Goal: Task Accomplishment & Management: Manage account settings

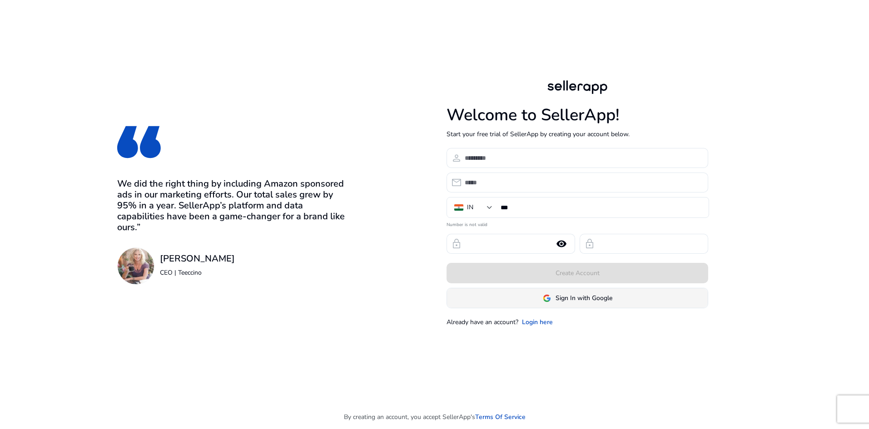
click at [604, 303] on span "Sign In with Google" at bounding box center [584, 299] width 57 height 10
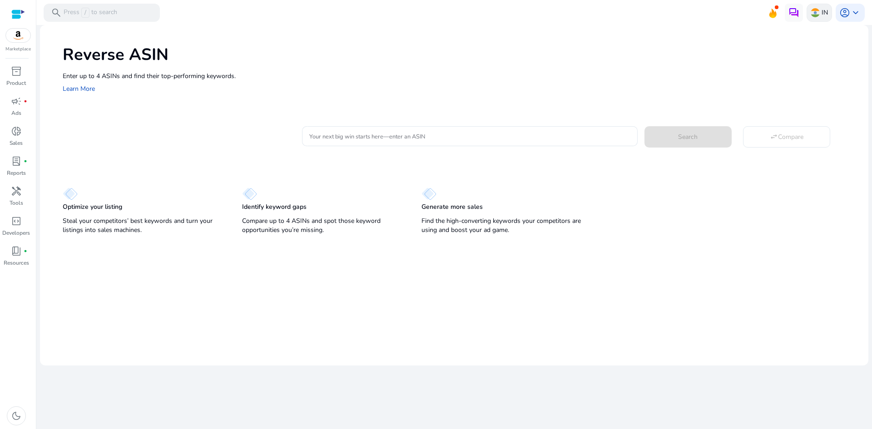
click at [822, 12] on p "IN" at bounding box center [825, 13] width 6 height 16
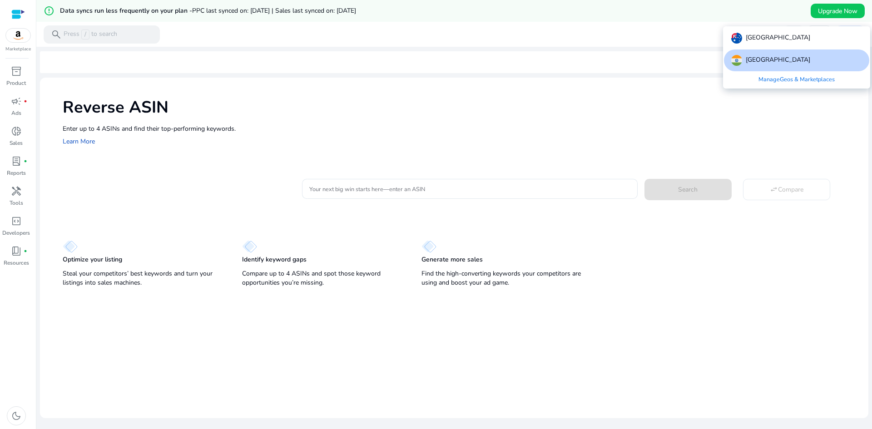
click at [752, 88] on link "Manage Geos & Marketplaces" at bounding box center [797, 79] width 91 height 16
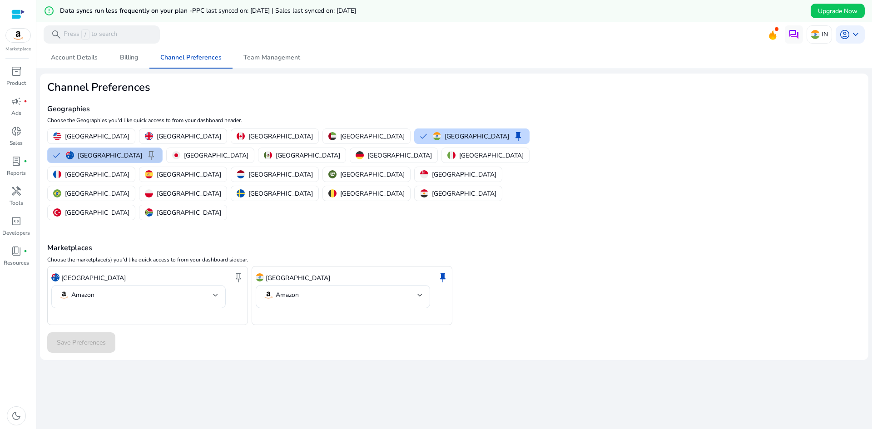
click at [80, 161] on div "Australia keep" at bounding box center [111, 155] width 91 height 11
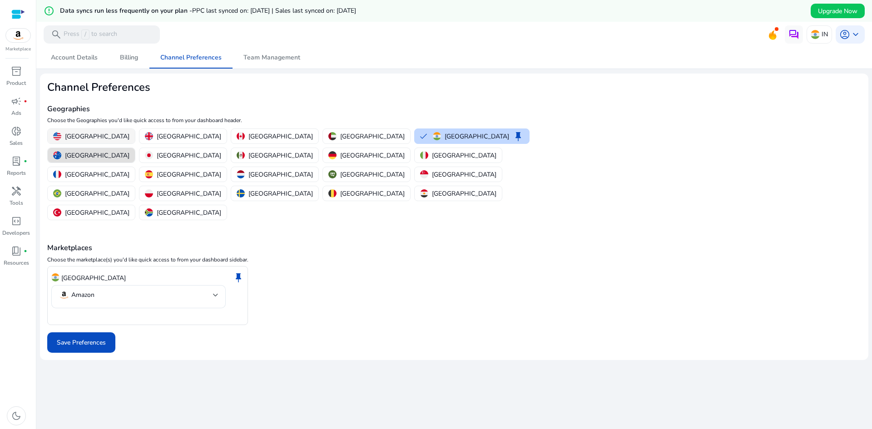
click at [92, 141] on p "[GEOGRAPHIC_DATA]" at bounding box center [97, 137] width 65 height 10
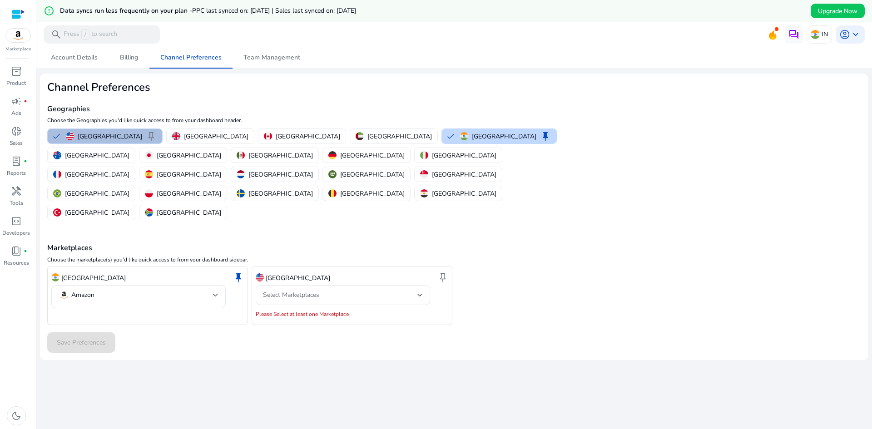
scroll to position [31, 0]
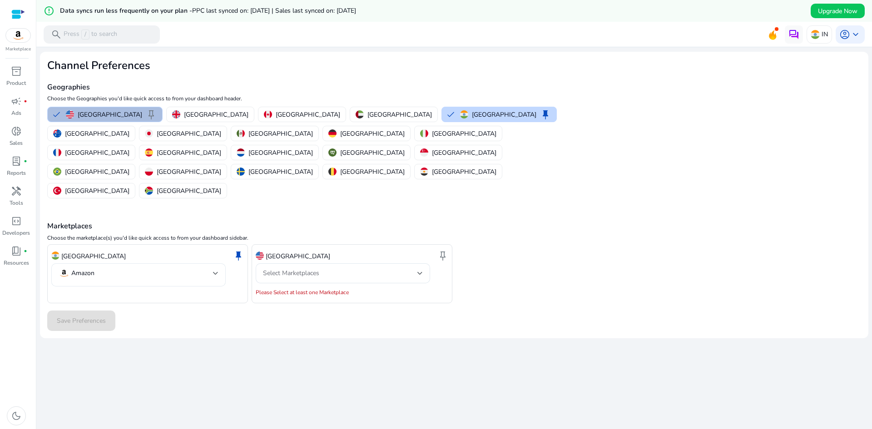
click at [213, 279] on mat-select-trigger "Amazon" at bounding box center [136, 273] width 155 height 11
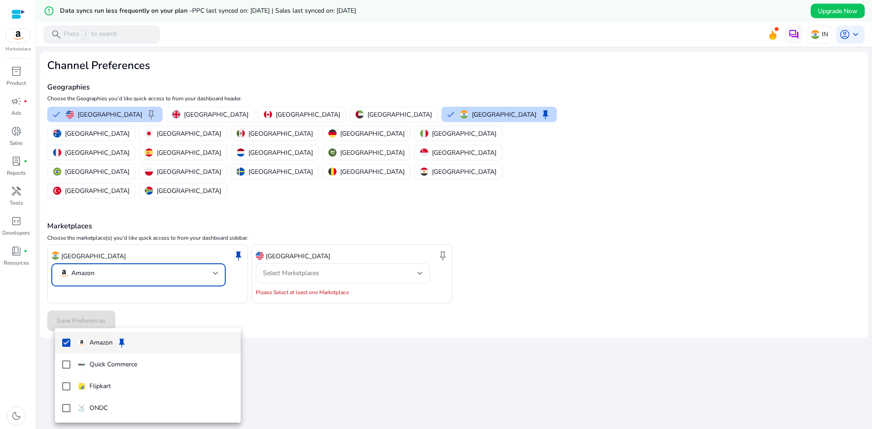
click at [213, 318] on div at bounding box center [436, 214] width 872 height 429
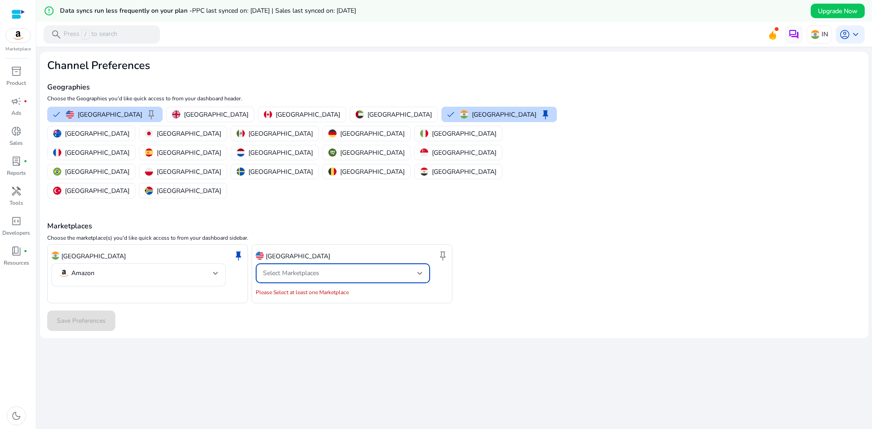
click at [334, 279] on div "Select Marketplaces" at bounding box center [340, 274] width 155 height 10
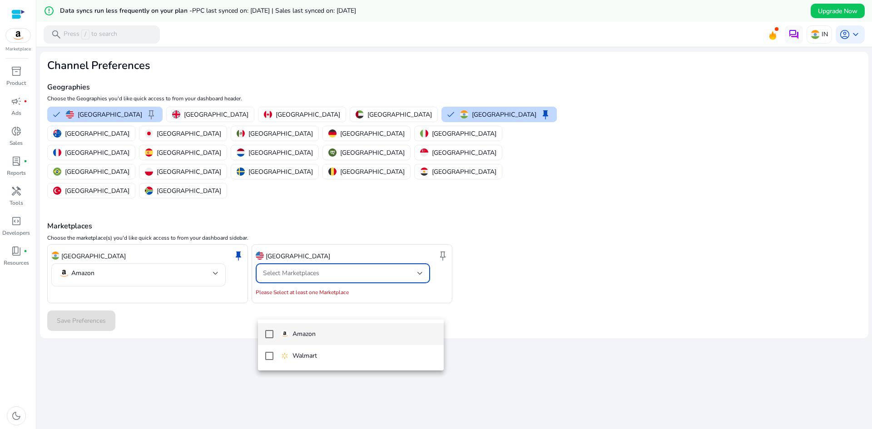
click at [270, 335] on mat-pseudo-checkbox at bounding box center [269, 334] width 8 height 8
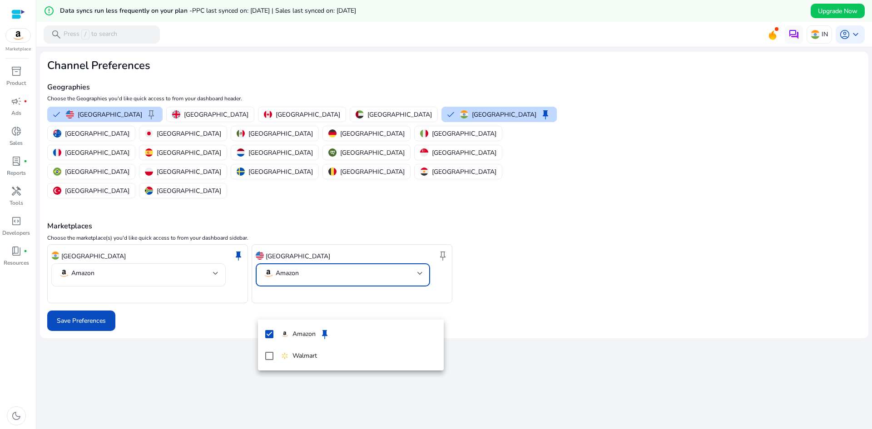
click at [225, 283] on div at bounding box center [436, 214] width 872 height 429
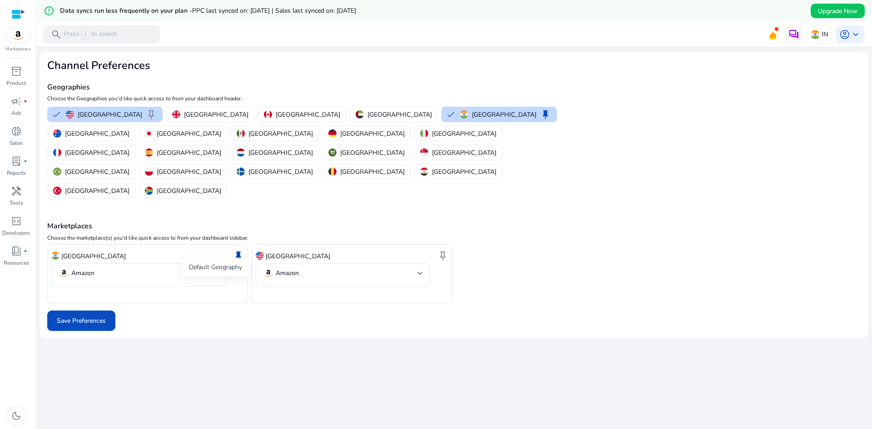
click at [233, 261] on span "keep" at bounding box center [238, 255] width 11 height 11
click at [442, 261] on span "keep" at bounding box center [443, 255] width 11 height 11
click at [90, 326] on span "Save Preferences" at bounding box center [81, 321] width 49 height 10
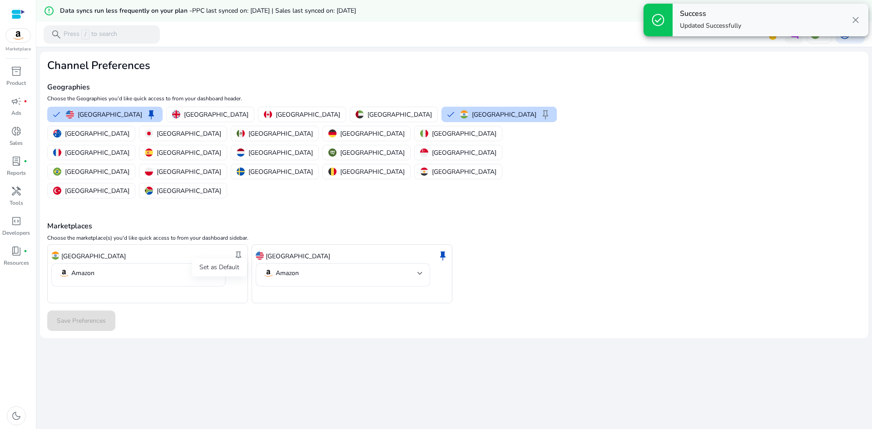
click at [234, 261] on span "keep" at bounding box center [238, 255] width 11 height 11
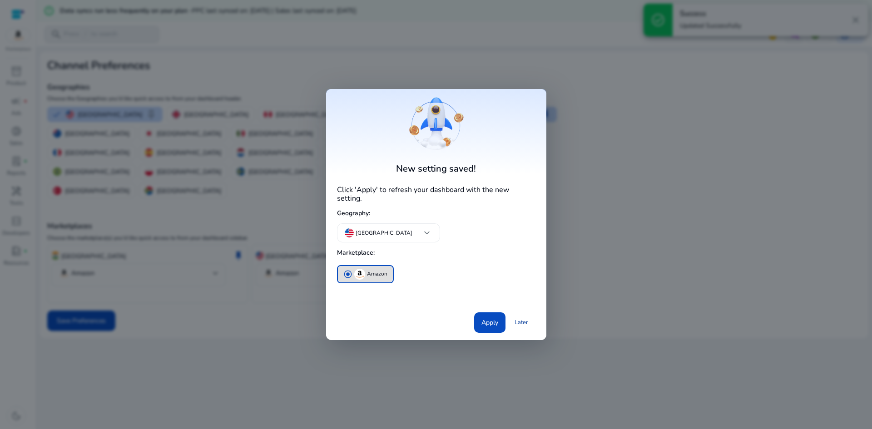
scroll to position [0, 0]
click at [508, 331] on link "Later" at bounding box center [522, 322] width 28 height 16
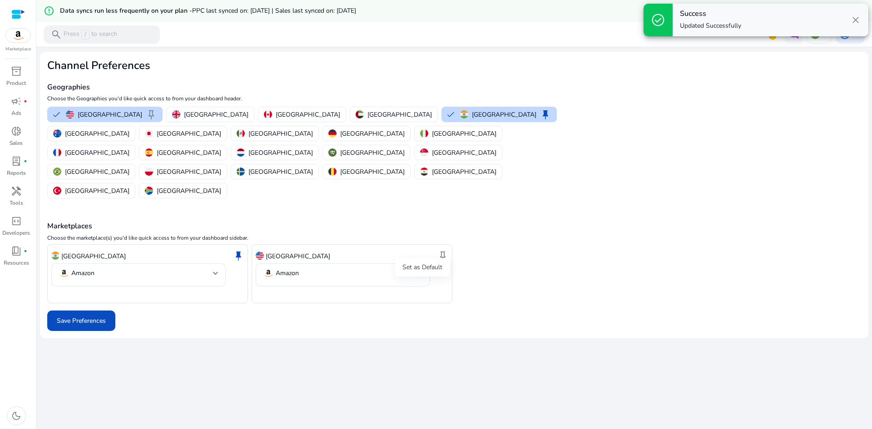
click at [438, 261] on span "keep" at bounding box center [443, 255] width 11 height 11
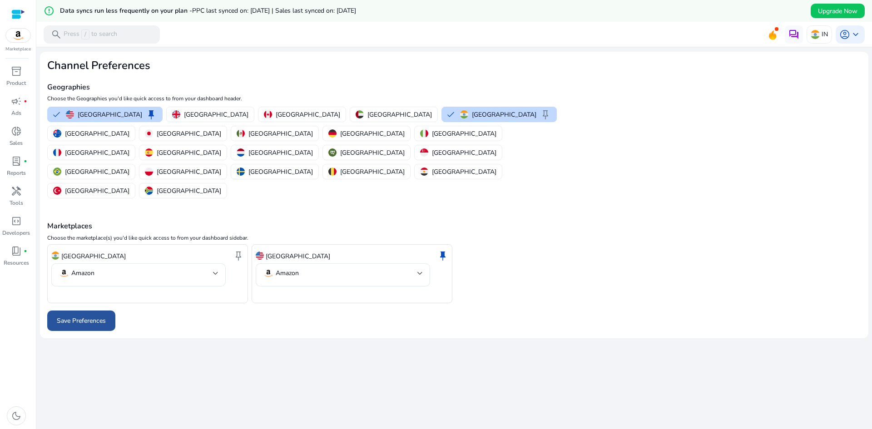
click at [90, 332] on span at bounding box center [81, 321] width 68 height 22
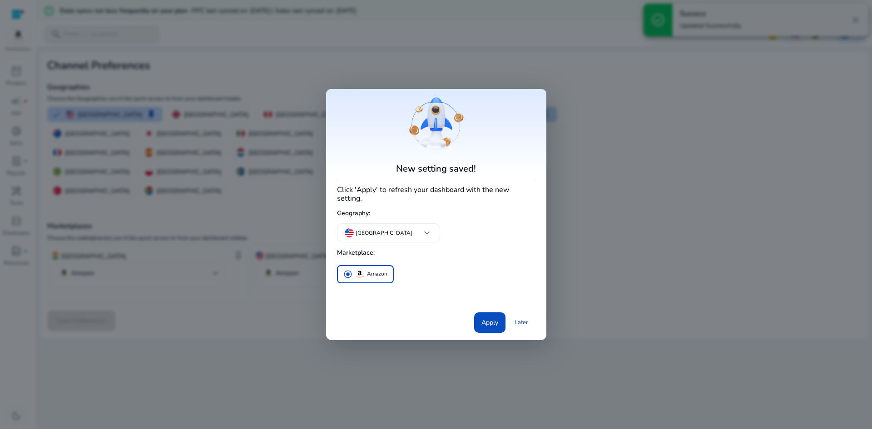
click at [232, 313] on div at bounding box center [436, 214] width 872 height 429
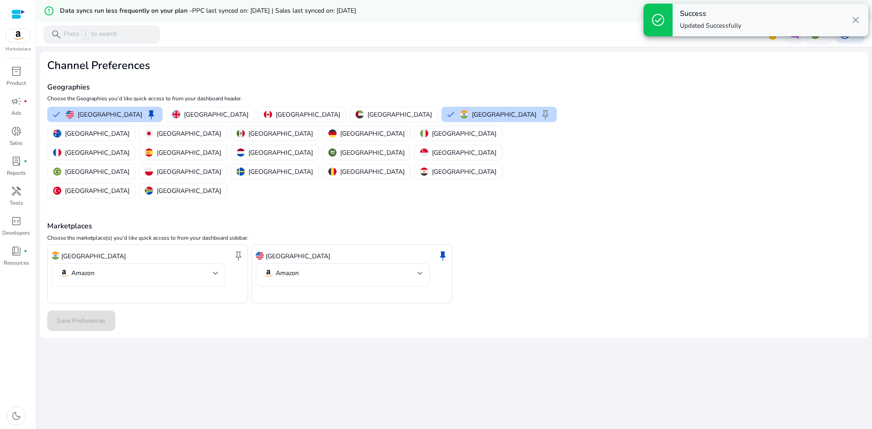
click at [226, 287] on div "Amazon" at bounding box center [138, 275] width 174 height 23
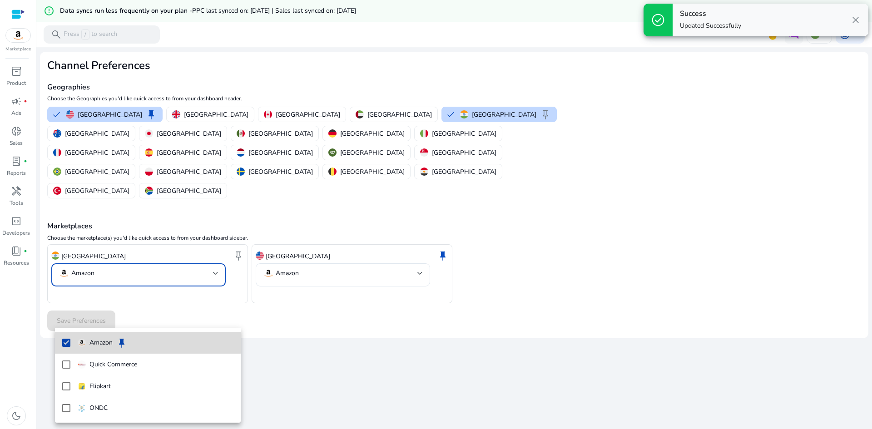
click at [67, 341] on mat-pseudo-checkbox at bounding box center [66, 343] width 8 height 8
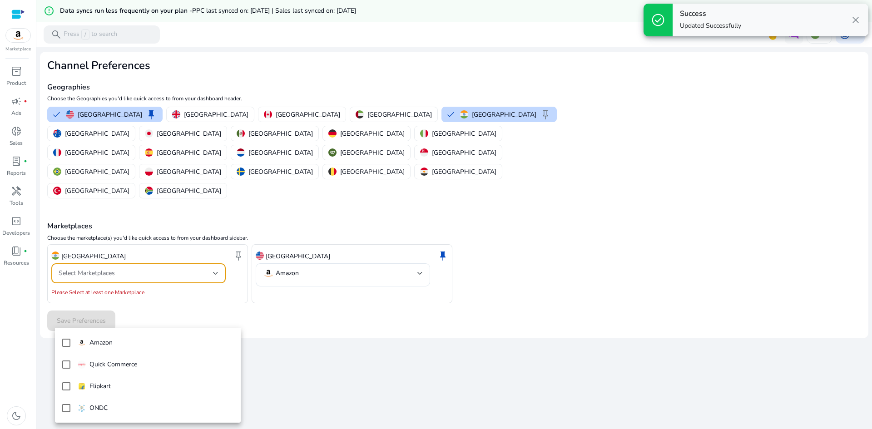
click at [278, 387] on div at bounding box center [436, 214] width 872 height 429
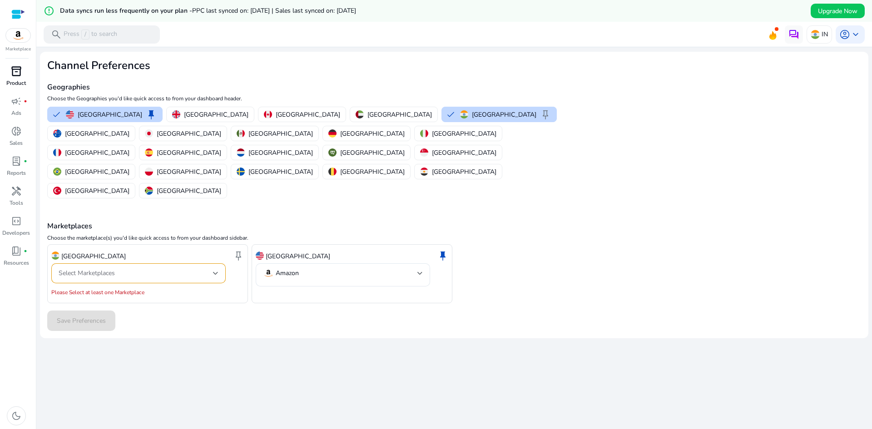
click at [22, 77] on span "inventory_2" at bounding box center [16, 71] width 11 height 11
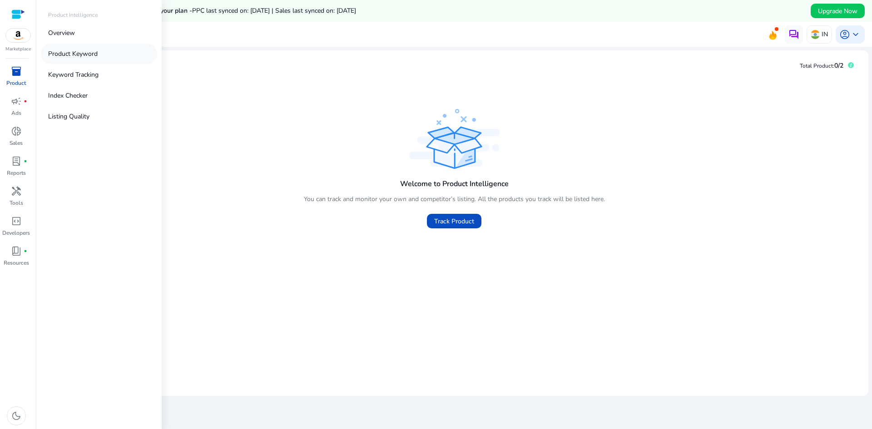
click at [94, 59] on p "Product Keyword" at bounding box center [73, 54] width 50 height 10
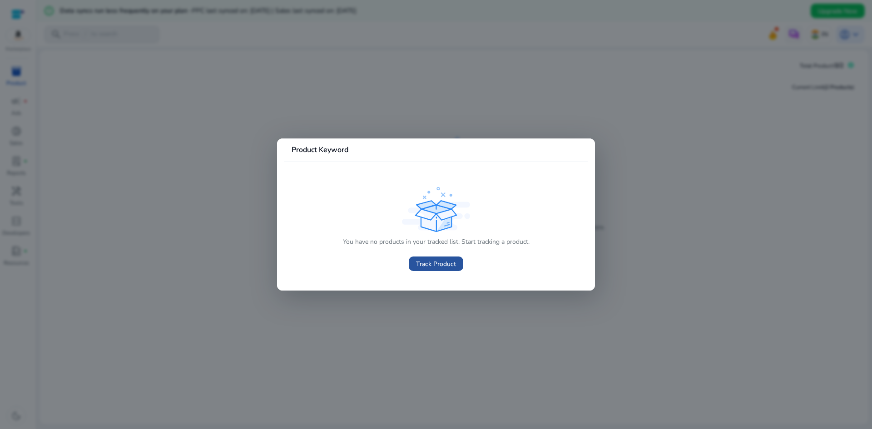
click at [425, 269] on span "Track Product" at bounding box center [436, 264] width 40 height 10
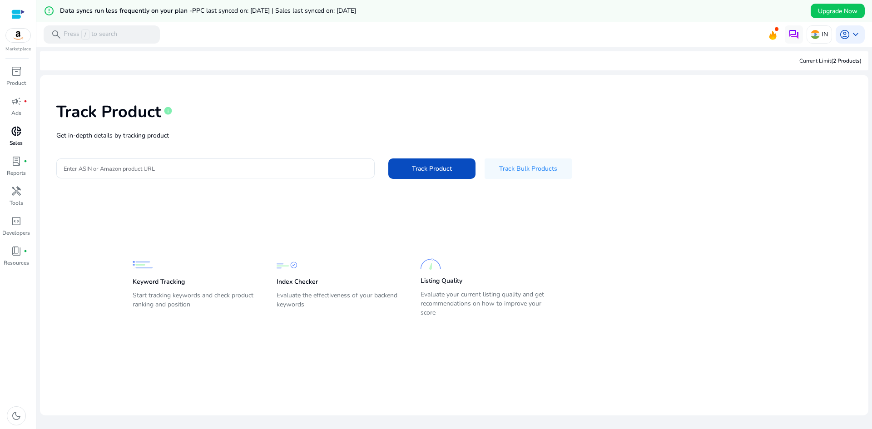
click at [15, 139] on div "donut_small" at bounding box center [16, 131] width 25 height 15
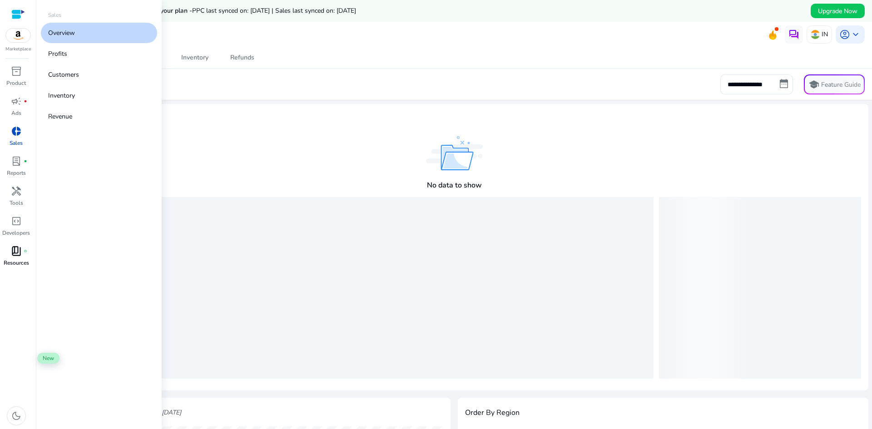
scroll to position [5, 0]
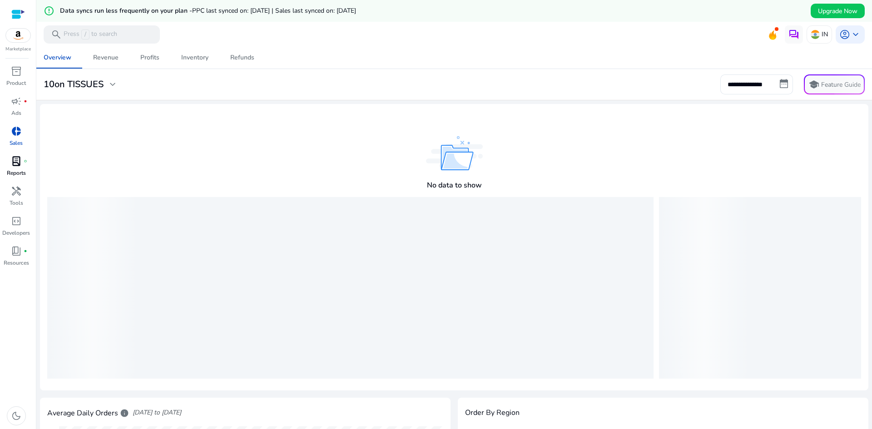
click at [18, 167] on span "lab_profile" at bounding box center [16, 161] width 11 height 11
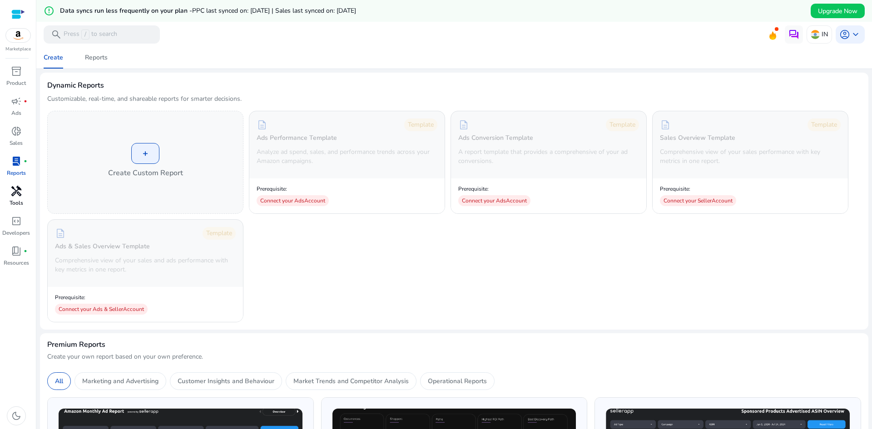
click at [14, 207] on p "Tools" at bounding box center [17, 203] width 14 height 8
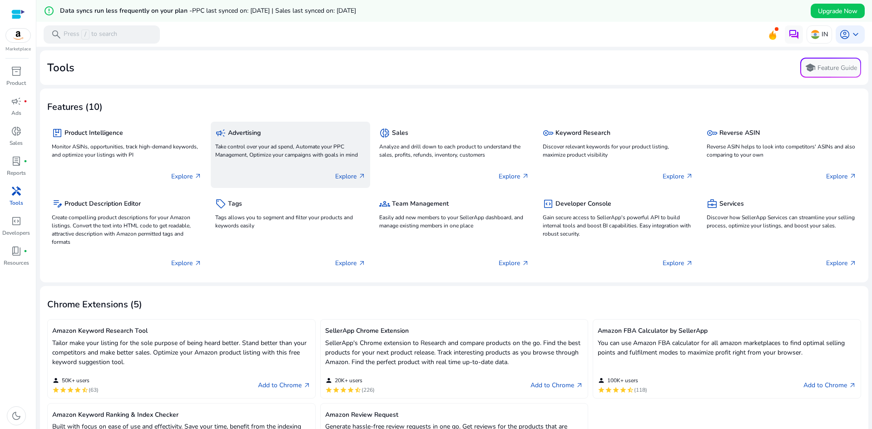
click at [335, 181] on p "Explore arrow_outward" at bounding box center [350, 177] width 30 height 10
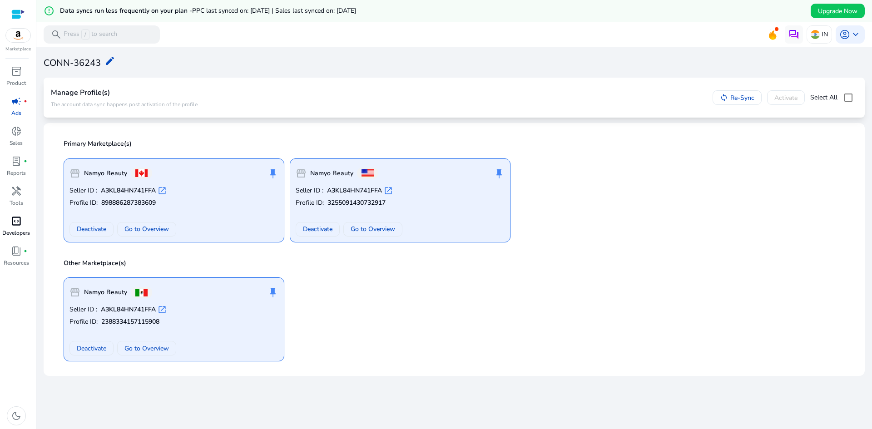
scroll to position [118, 0]
click at [106, 354] on span "Deactivate" at bounding box center [92, 349] width 30 height 10
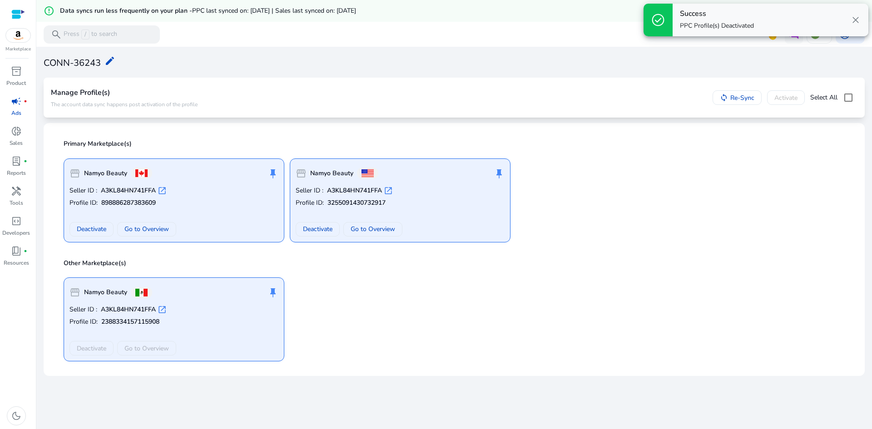
click at [857, 25] on span "close" at bounding box center [856, 20] width 11 height 11
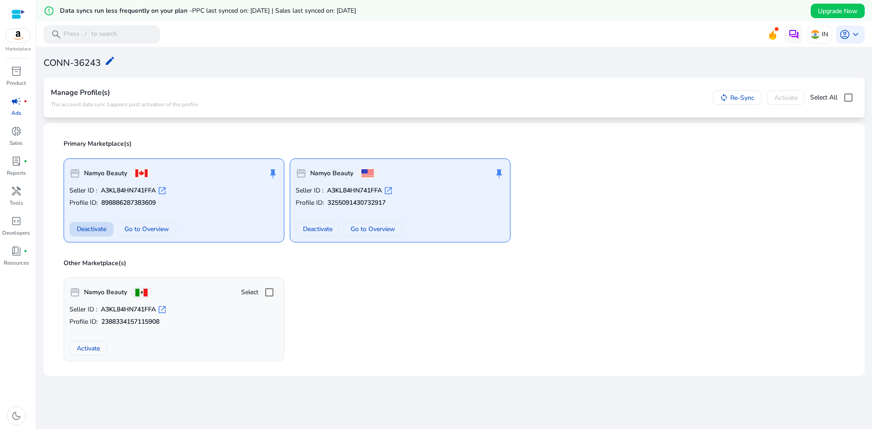
click at [106, 226] on span "Deactivate" at bounding box center [92, 229] width 30 height 10
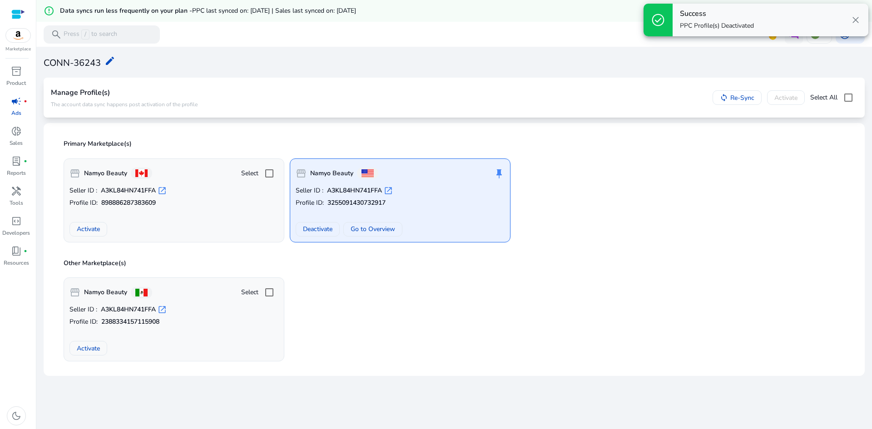
click at [852, 25] on span "close" at bounding box center [856, 20] width 11 height 11
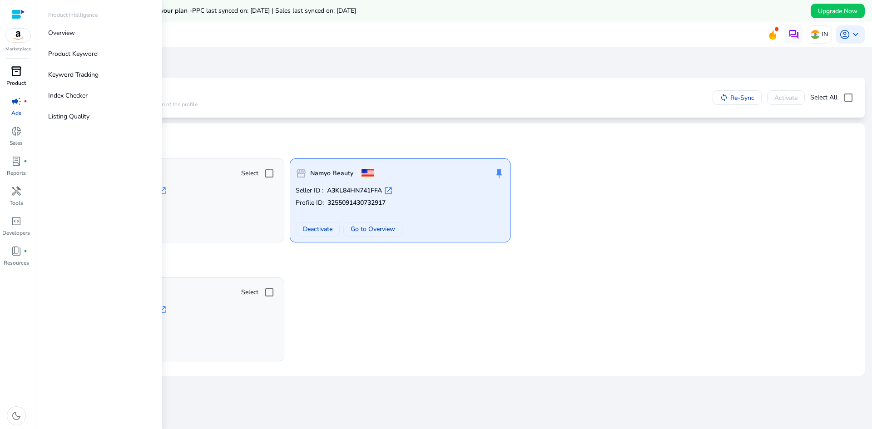
click at [18, 77] on span "inventory_2" at bounding box center [16, 71] width 11 height 11
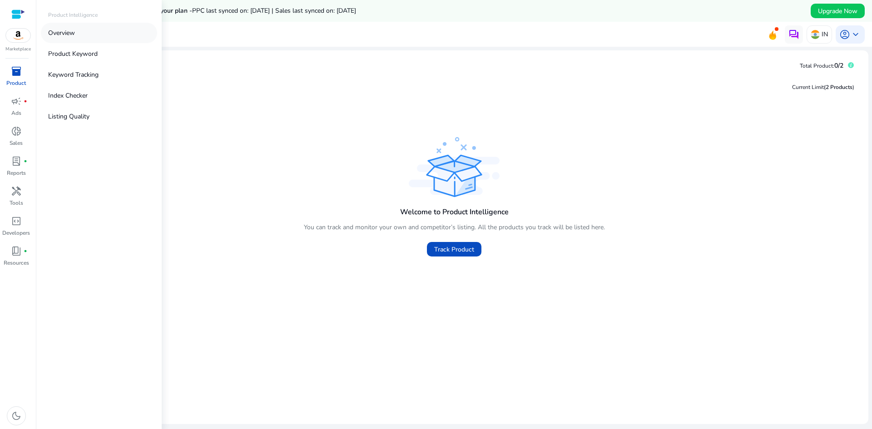
click at [75, 38] on p "Overview" at bounding box center [61, 33] width 27 height 10
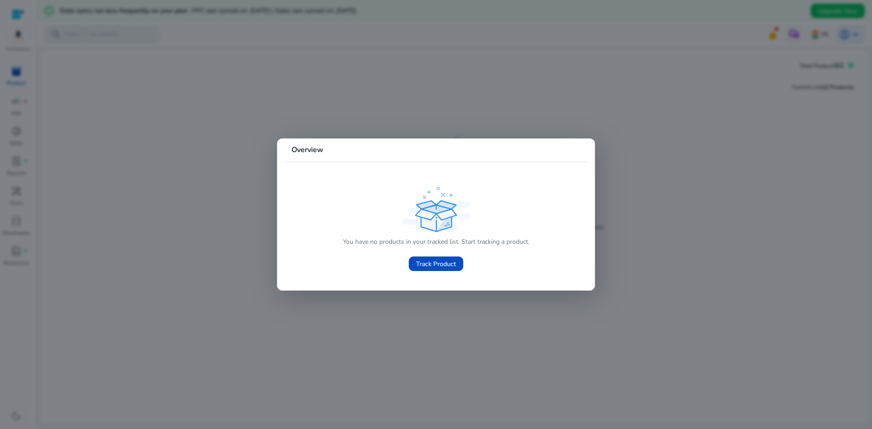
click at [657, 217] on div at bounding box center [436, 214] width 872 height 429
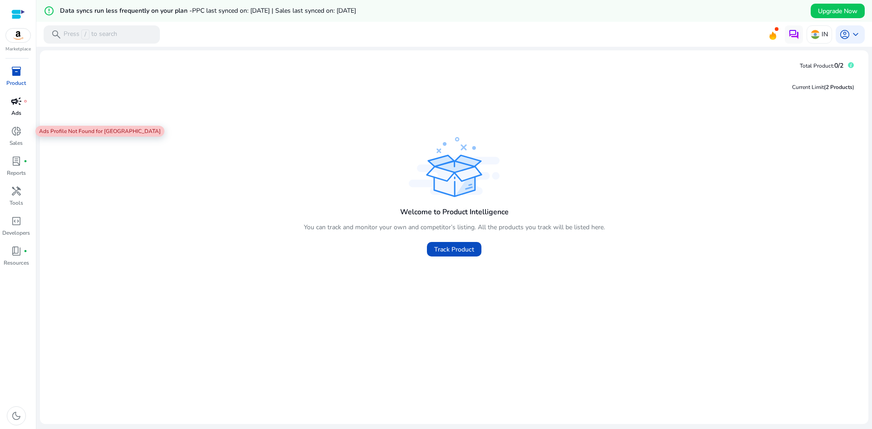
click at [19, 107] on span "campaign" at bounding box center [16, 101] width 11 height 11
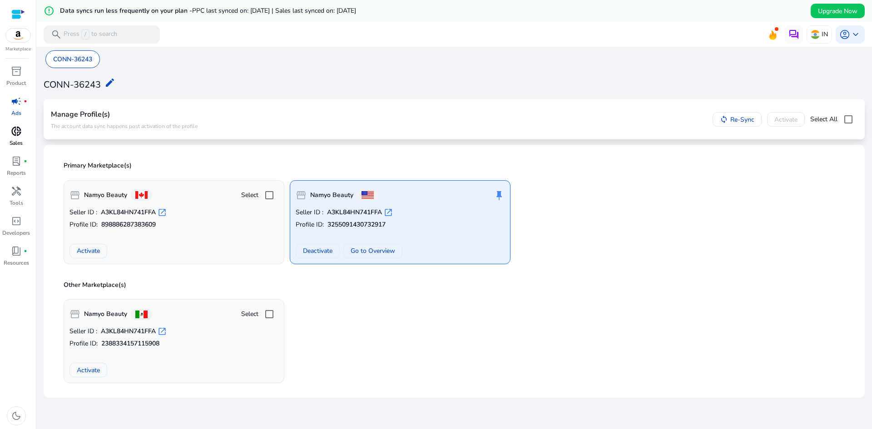
click at [12, 137] on span "donut_small" at bounding box center [16, 131] width 11 height 11
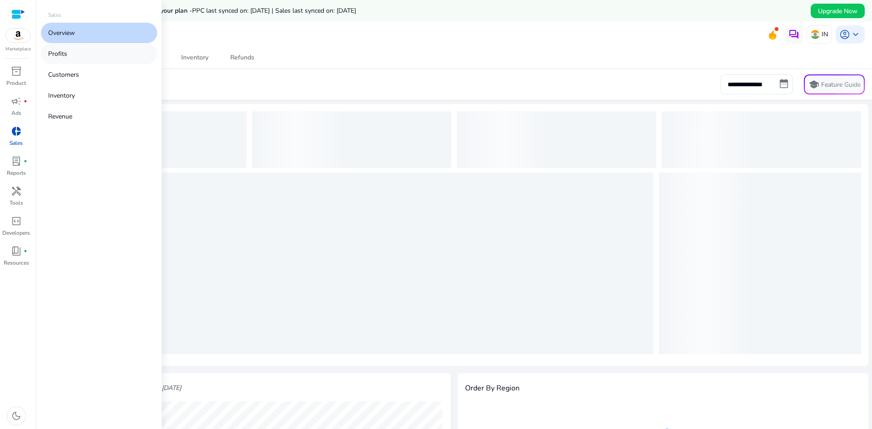
click at [87, 64] on link "Profits" at bounding box center [99, 54] width 116 height 20
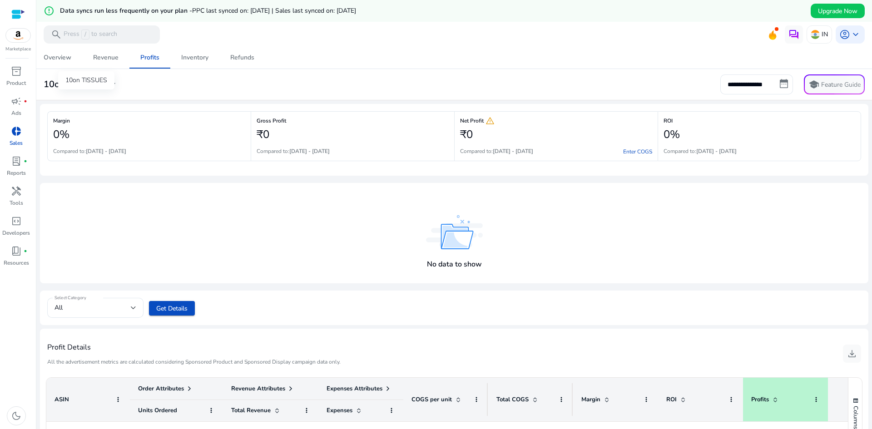
click at [118, 90] on span "expand_more" at bounding box center [112, 84] width 11 height 11
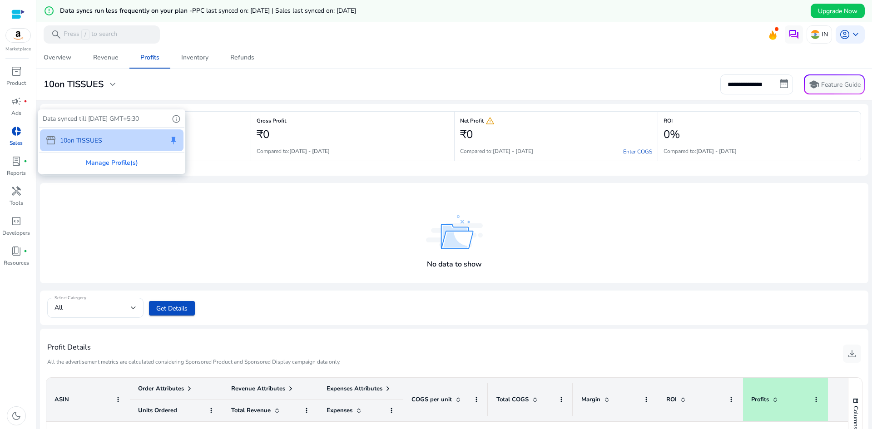
click at [304, 114] on div at bounding box center [436, 214] width 872 height 429
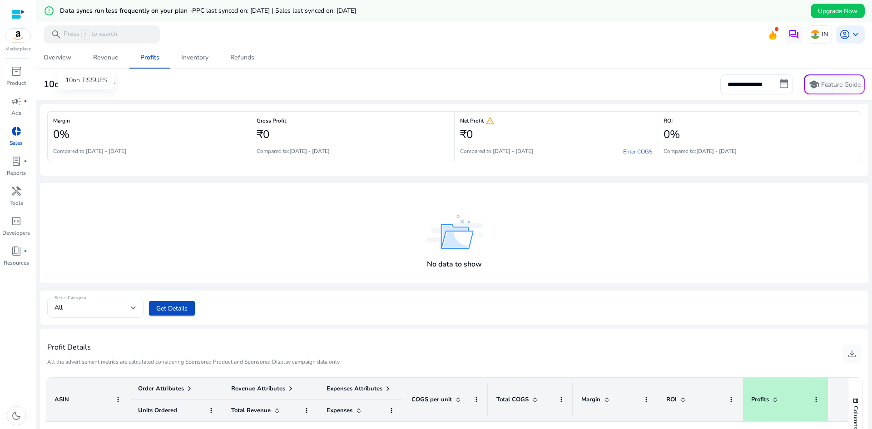
click at [118, 90] on span "expand_more" at bounding box center [112, 84] width 11 height 11
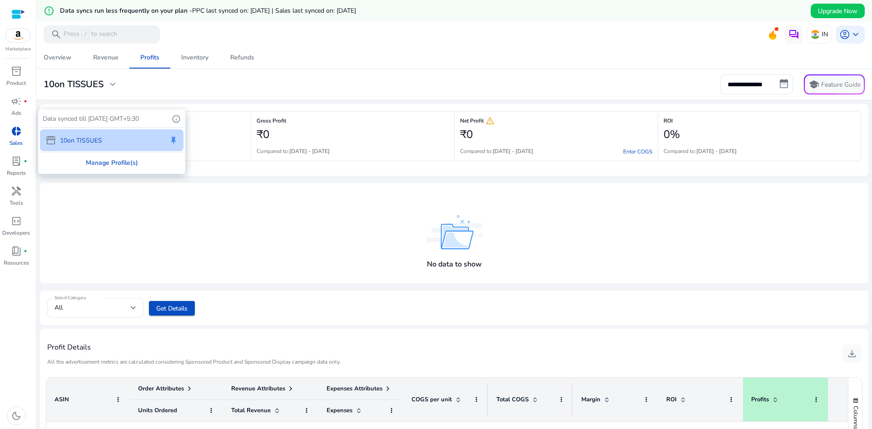
click at [118, 173] on div "Manage Profile(s)" at bounding box center [111, 163] width 145 height 20
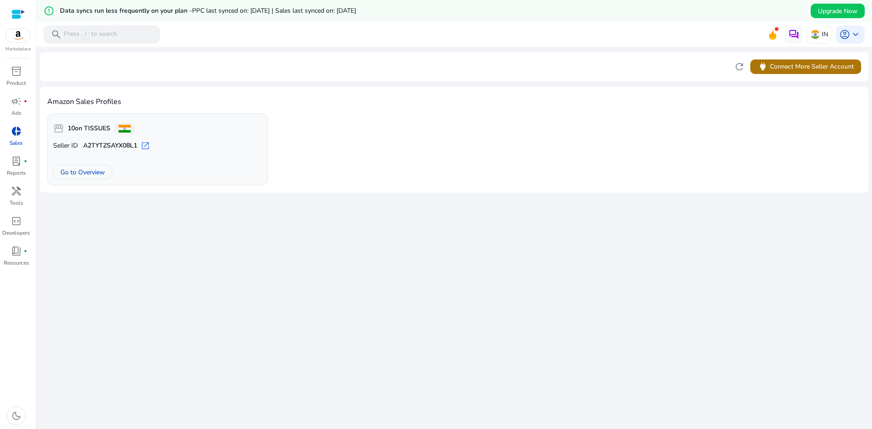
click at [821, 72] on span "power Connect More Seller Account" at bounding box center [806, 66] width 96 height 10
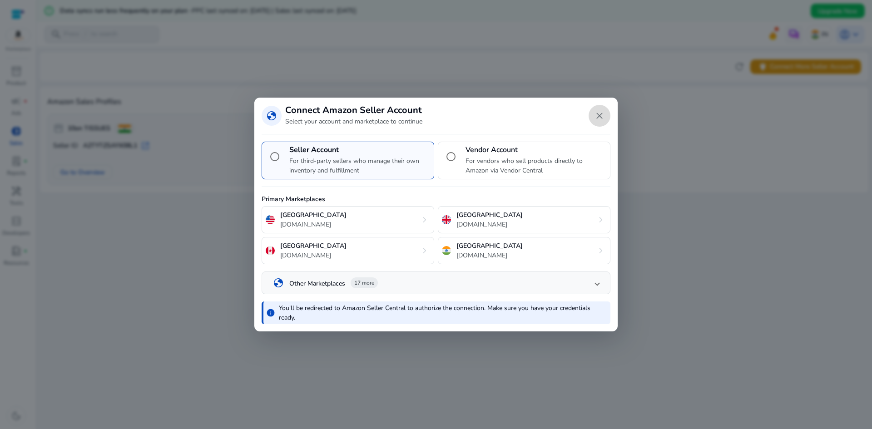
click at [595, 105] on span "Close dialog" at bounding box center [600, 116] width 22 height 22
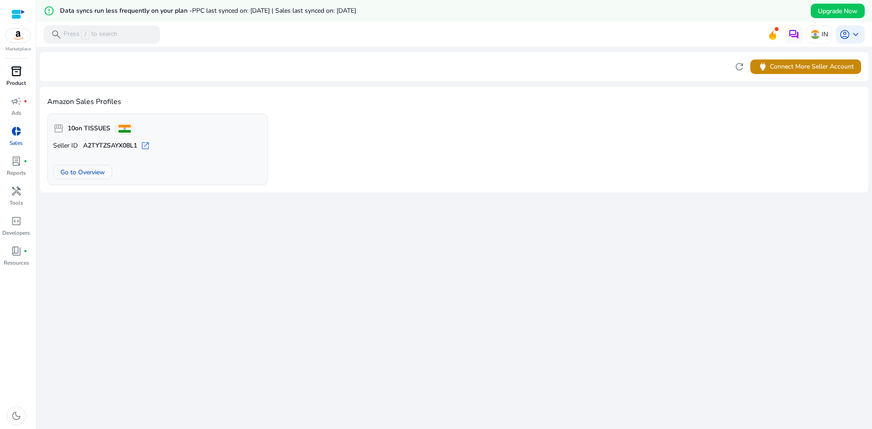
click at [15, 77] on span "inventory_2" at bounding box center [16, 71] width 11 height 11
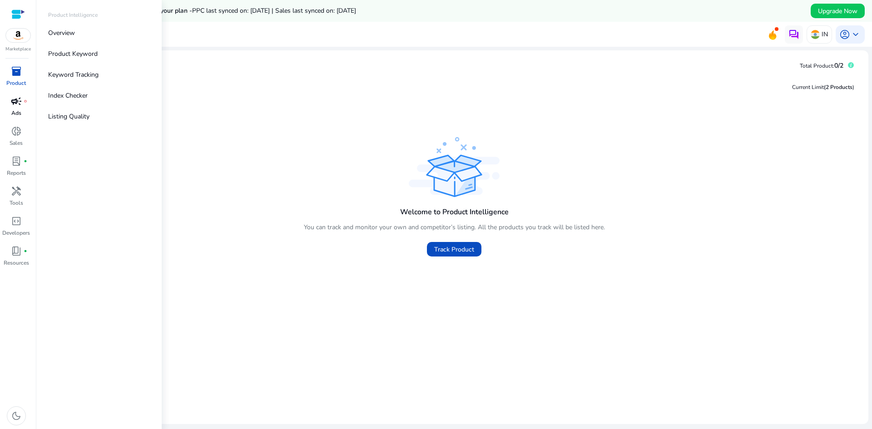
click at [22, 107] on span "campaign" at bounding box center [16, 101] width 11 height 11
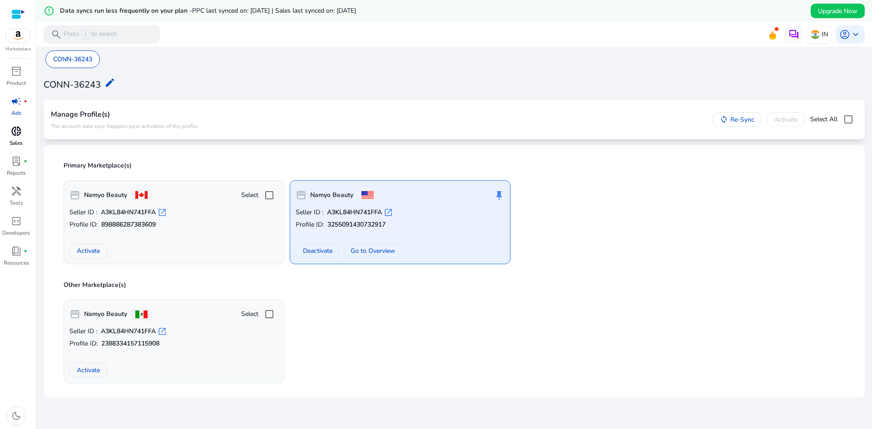
click at [11, 137] on span "donut_small" at bounding box center [16, 131] width 11 height 11
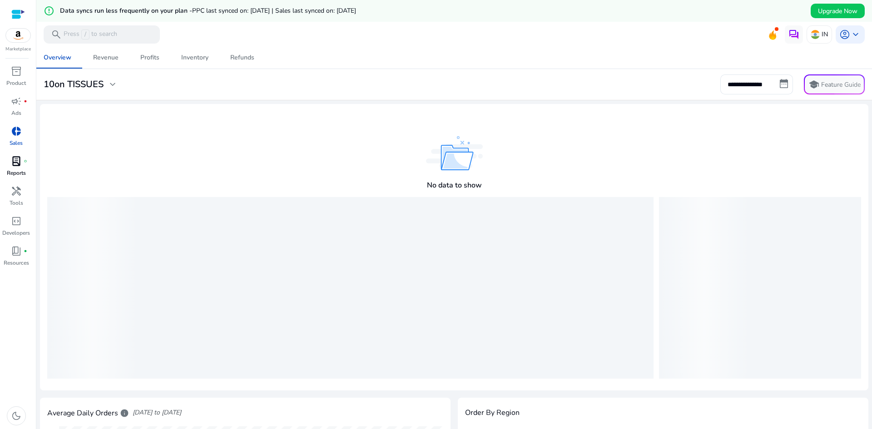
click at [25, 169] on div "lab_profile fiber_manual_record" at bounding box center [16, 161] width 25 height 15
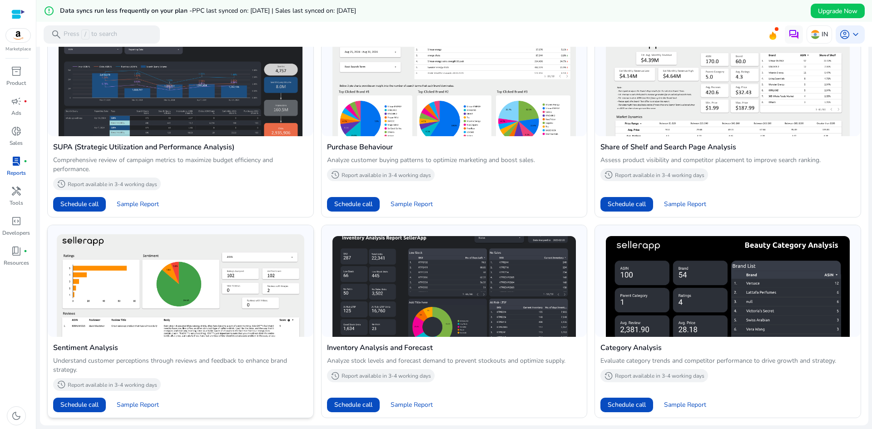
scroll to position [774, 0]
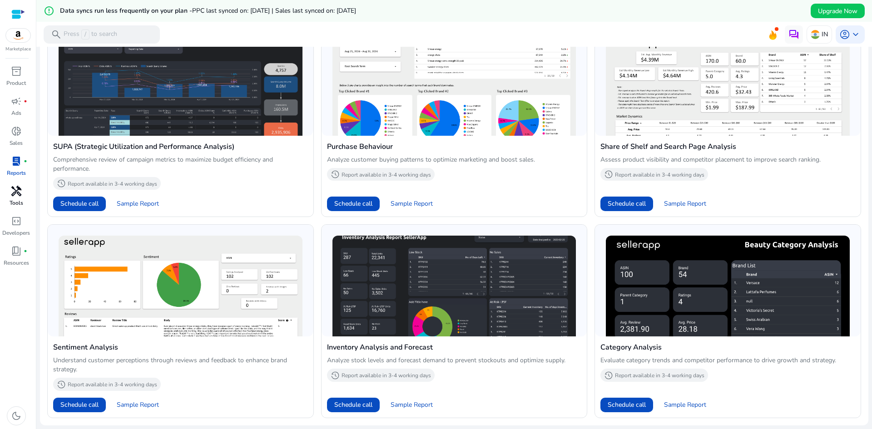
click at [22, 197] on span "handyman" at bounding box center [16, 191] width 11 height 11
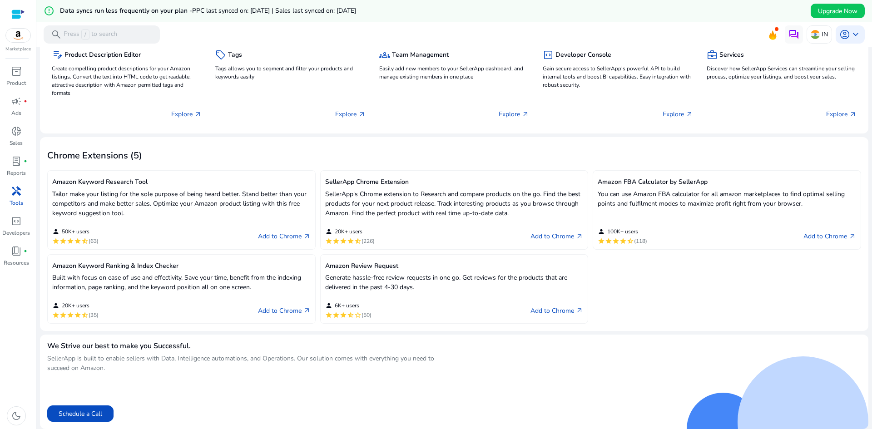
scroll to position [474, 0]
